Goal: Complete application form

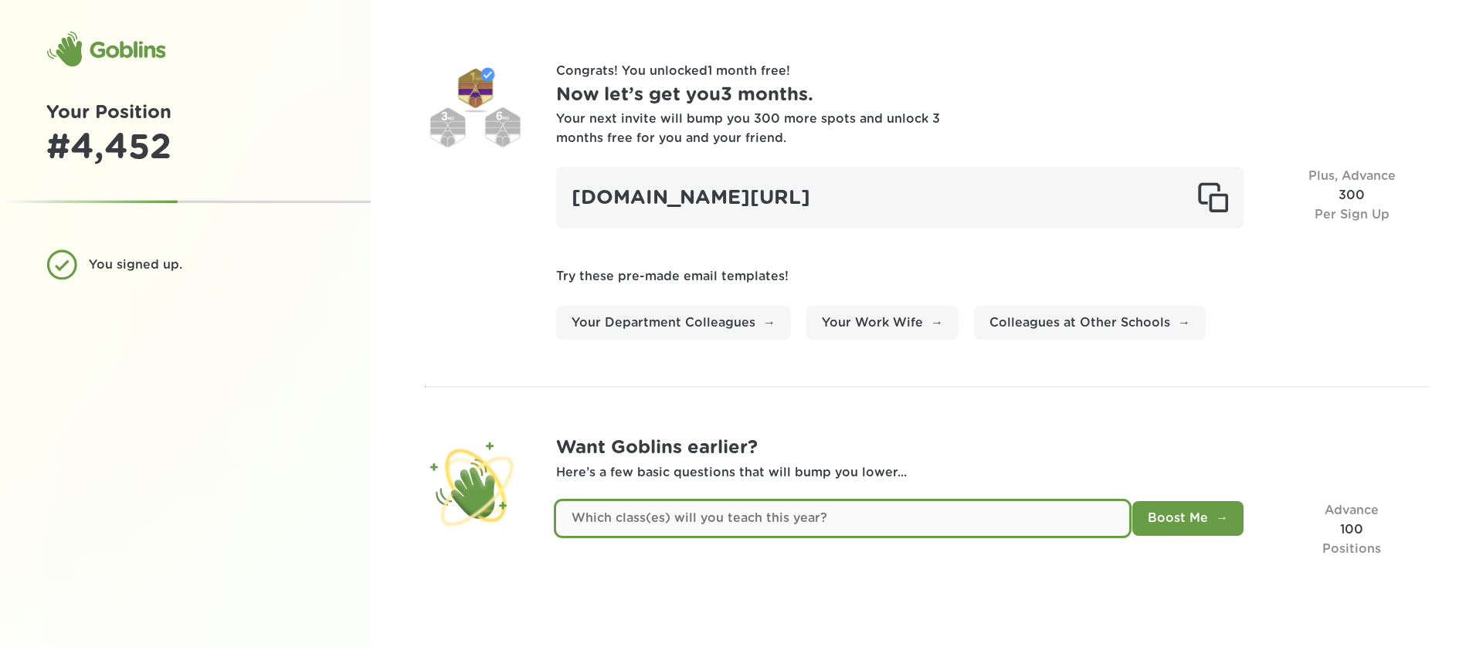
click at [971, 524] on input "text" at bounding box center [842, 518] width 573 height 35
type input "I am an administrator."
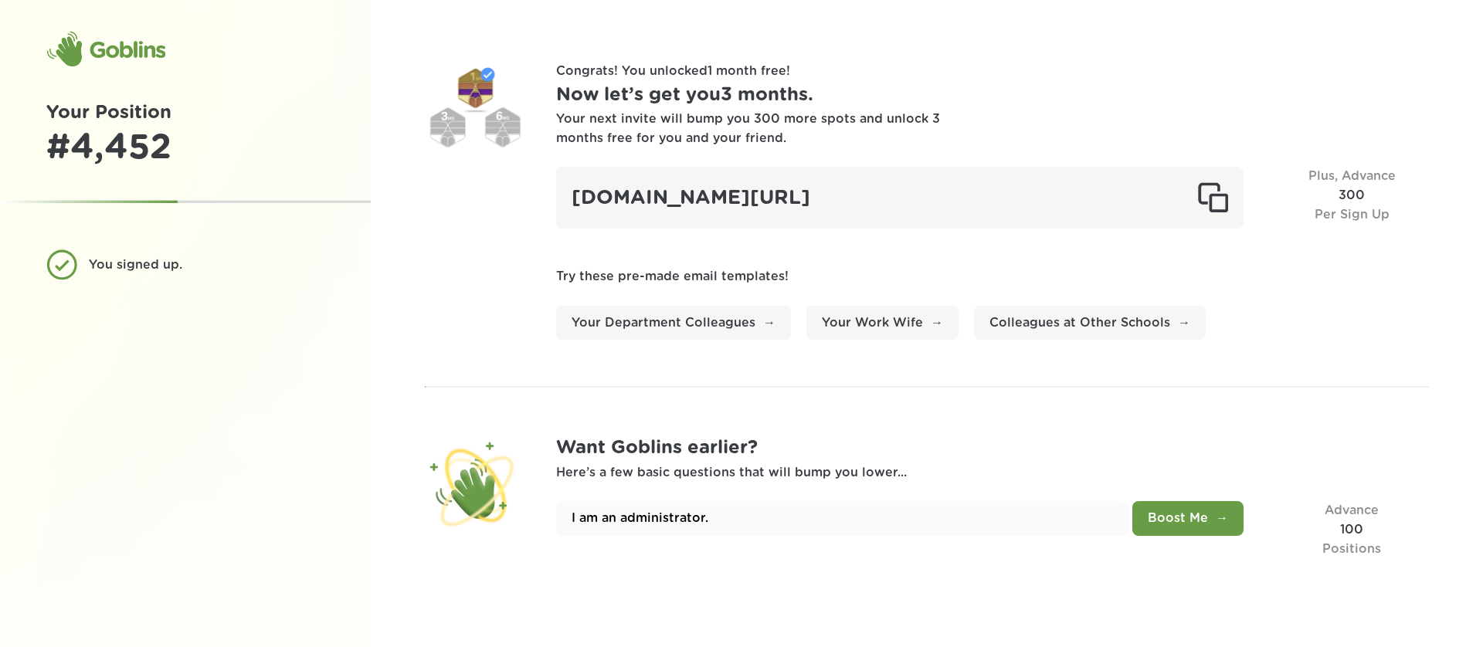
click at [1235, 523] on button "Boost Me" at bounding box center [1188, 518] width 111 height 35
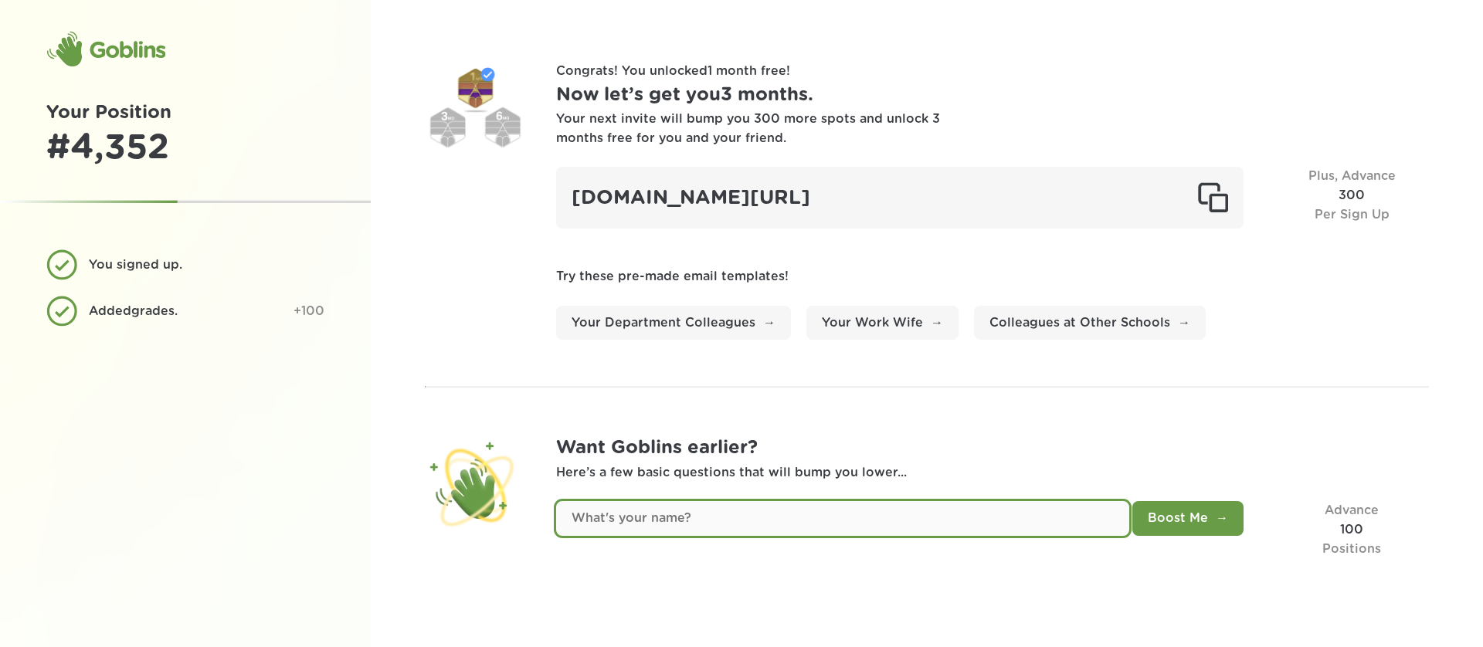
click at [1023, 518] on input "text" at bounding box center [842, 518] width 573 height 35
type input "[PERSON_NAME]"
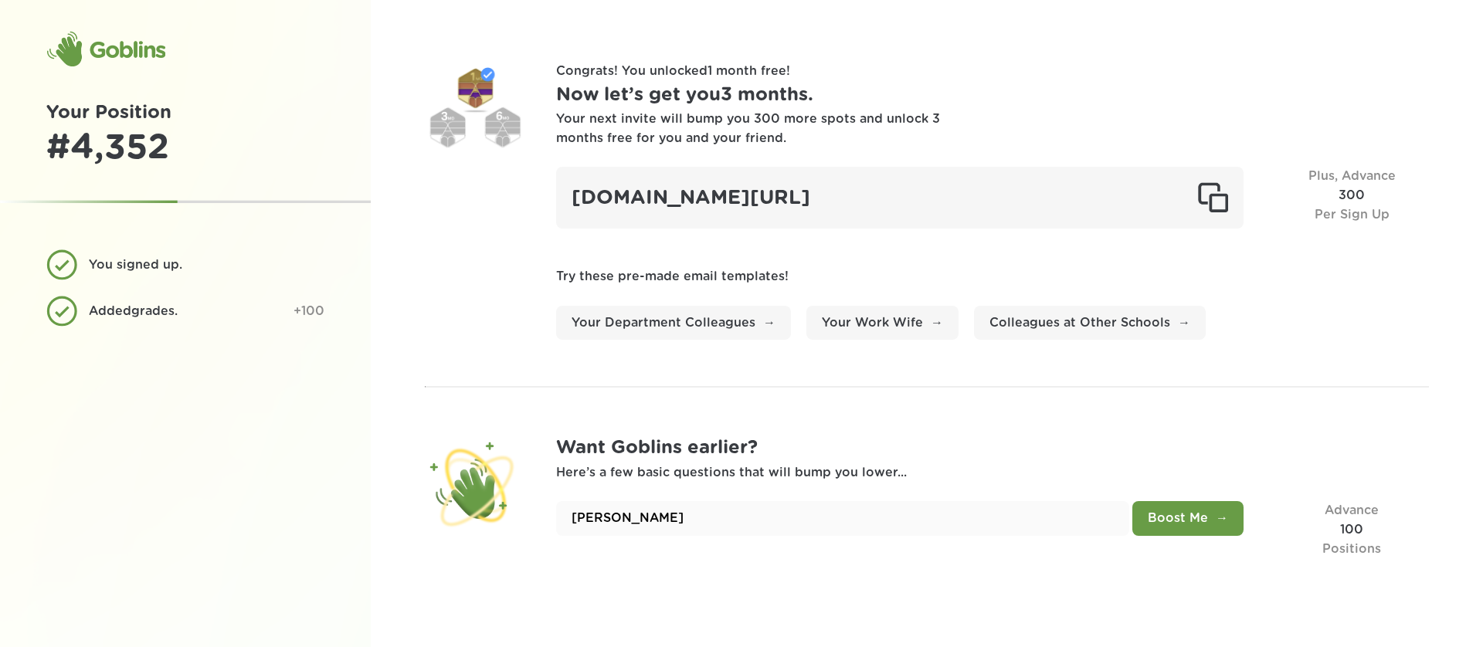
click at [1133, 501] on button "Boost Me" at bounding box center [1188, 518] width 111 height 35
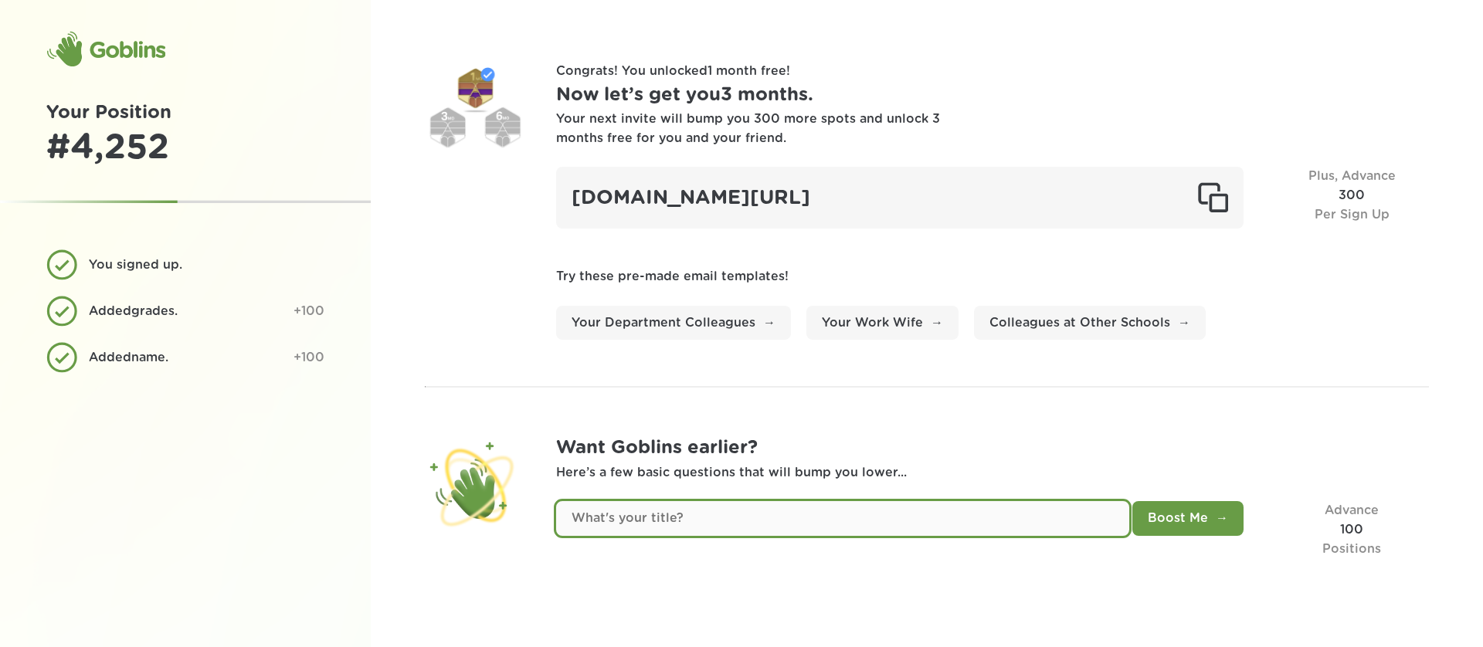
click at [966, 525] on input "text" at bounding box center [842, 518] width 573 height 35
type input "Assistant Principal"
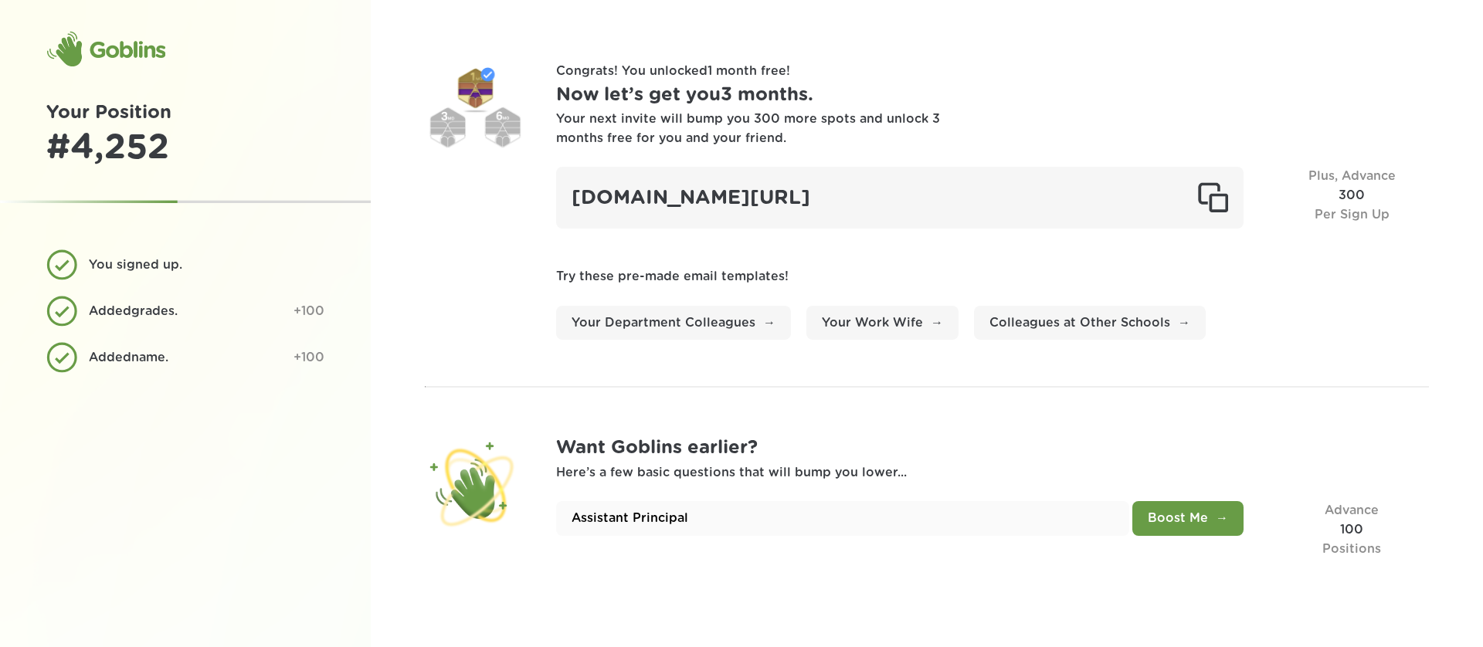
click at [1133, 501] on button "Boost Me" at bounding box center [1188, 518] width 111 height 35
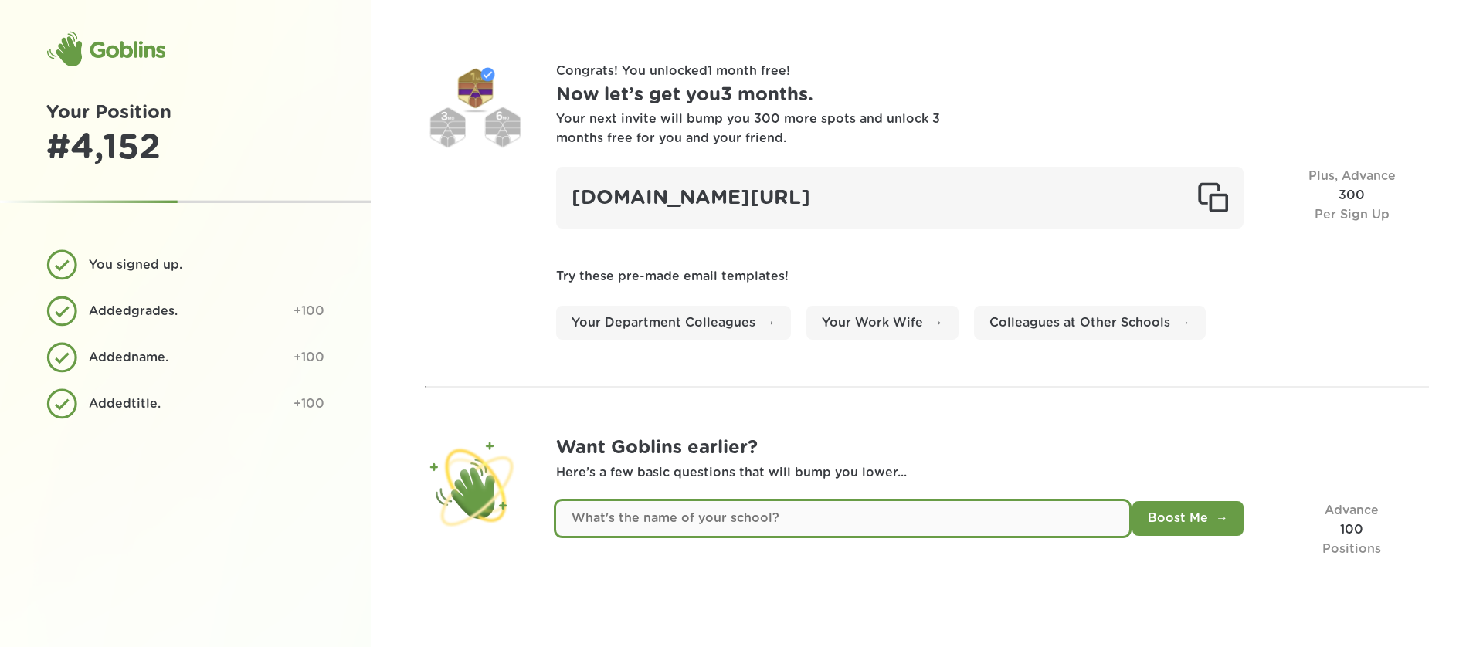
click at [931, 518] on input "text" at bounding box center [842, 518] width 573 height 35
type input "[GEOGRAPHIC_DATA]"
click at [1133, 501] on button "Boost Me" at bounding box center [1188, 518] width 111 height 35
click at [902, 518] on input "text" at bounding box center [842, 518] width 573 height 35
type input "We have"
